Goal: Check status: Check status

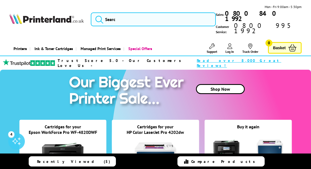
click at [233, 43] on link "Log In" at bounding box center [230, 48] width 9 height 10
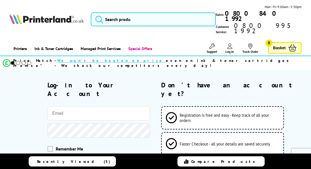
type input "[EMAIL_ADDRESS][DOMAIN_NAME]"
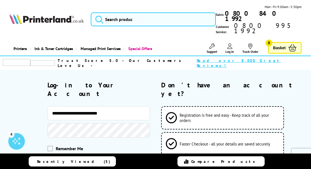
click at [92, 157] on button "Log-in to your account" at bounding box center [99, 167] width 102 height 20
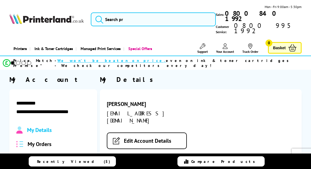
click at [46, 140] on span "My Orders" at bounding box center [40, 143] width 24 height 7
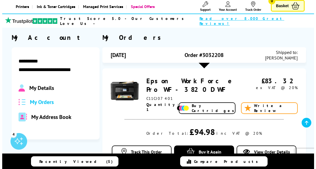
scroll to position [42, 0]
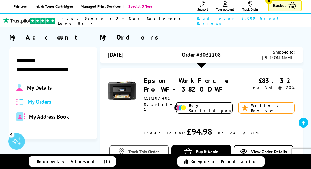
click at [146, 149] on span "Track This Order" at bounding box center [143, 152] width 31 height 6
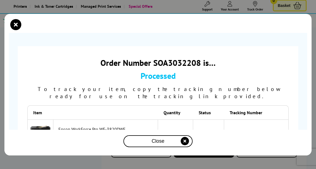
click at [240, 130] on link "1ZC7V658D937499372" at bounding box center [255, 133] width 45 height 6
drag, startPoint x: 275, startPoint y: 125, endPoint x: 230, endPoint y: 126, distance: 45.9
click at [230, 126] on td "1ZC7V658D937499372" at bounding box center [256, 132] width 64 height 27
copy link "1ZC7V658D937499372"
